Goal: Task Accomplishment & Management: Complete application form

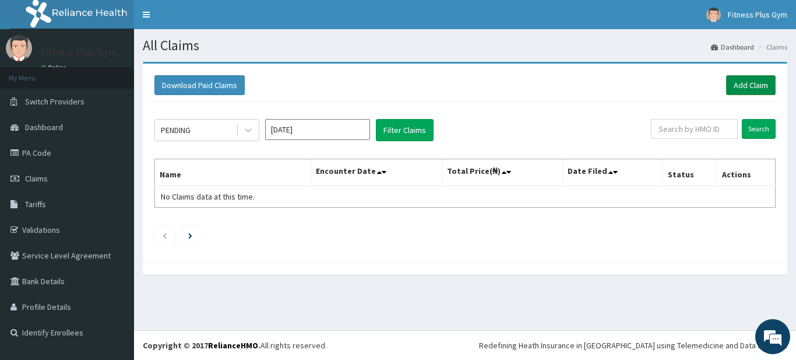
click at [765, 79] on link "Add Claim" at bounding box center [751, 85] width 50 height 20
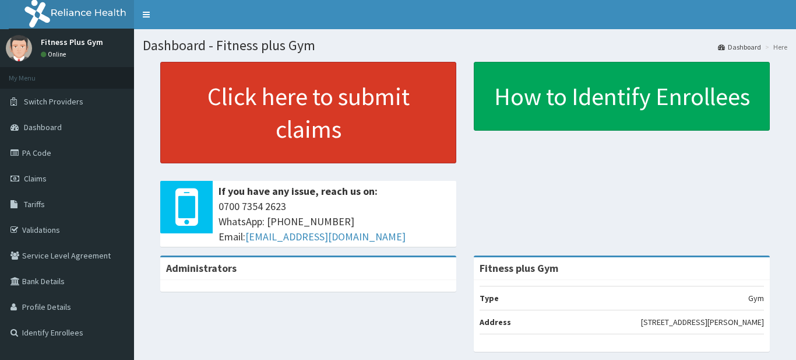
click at [318, 151] on link "Click here to submit claims" at bounding box center [308, 112] width 296 height 101
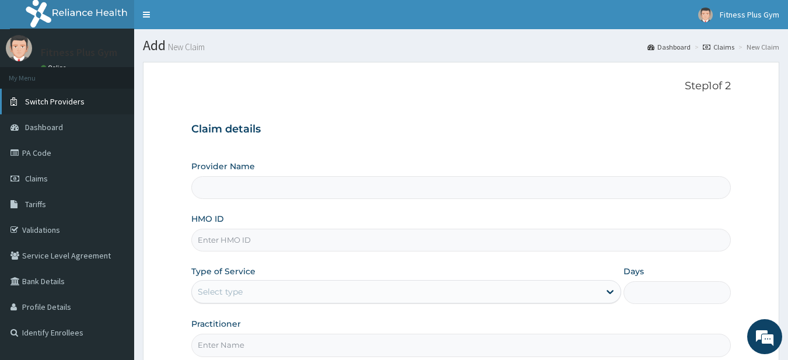
type input "Fitness plus Gym"
type input "1"
drag, startPoint x: 586, startPoint y: 377, endPoint x: 796, endPoint y: 377, distance: 209.9
